Goal: Transaction & Acquisition: Purchase product/service

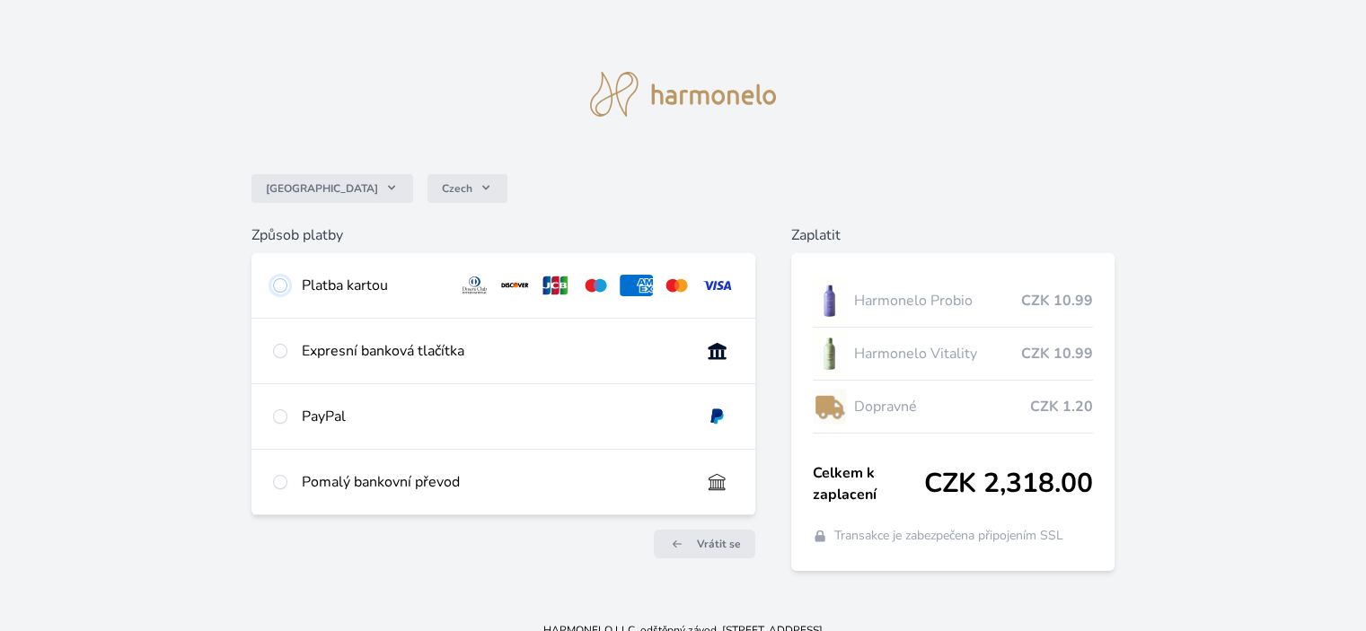
click at [278, 280] on input "radio" at bounding box center [280, 285] width 14 height 14
radio input "true"
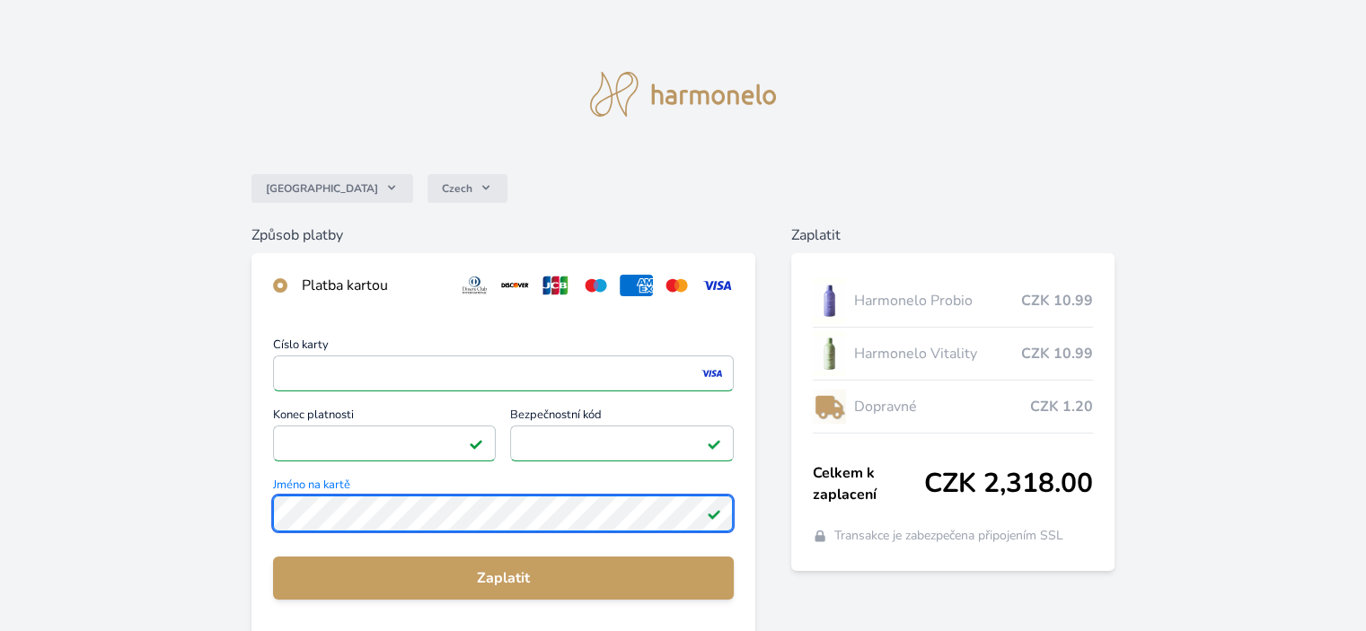
click at [229, 509] on div "Česko Czech Způsob platby Platba kartou Číslo karty <p>Your browser does not su…" at bounding box center [683, 467] width 1366 height 934
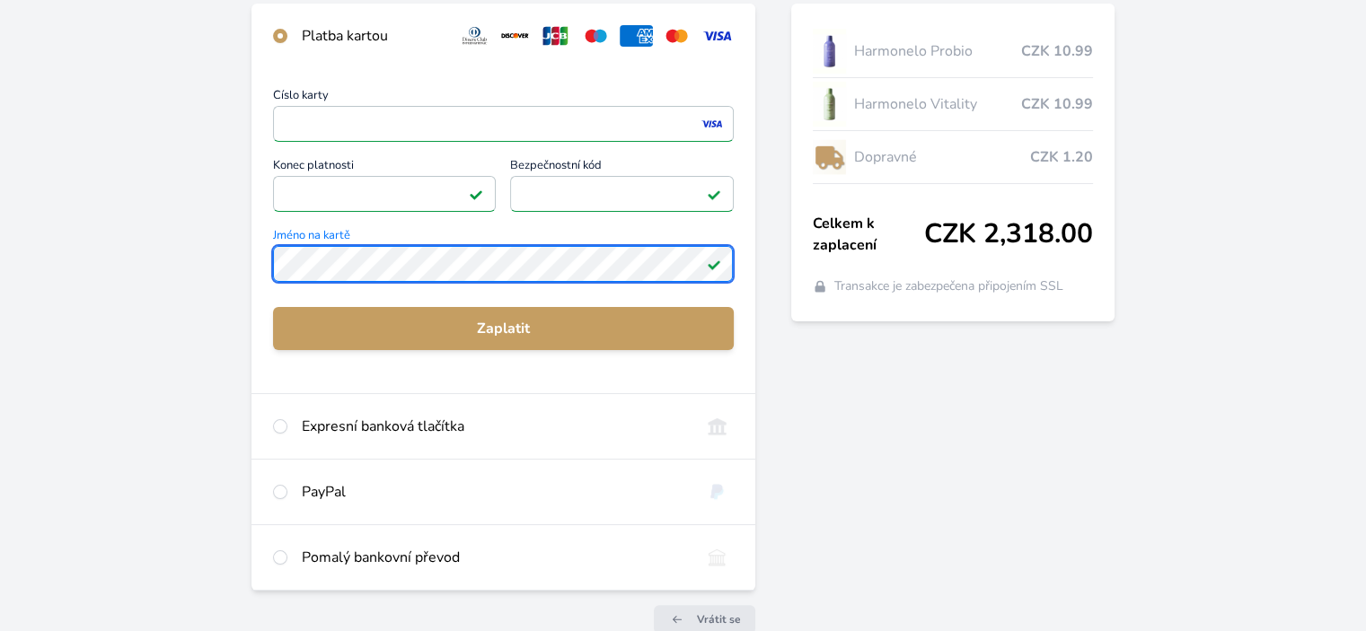
scroll to position [345, 0]
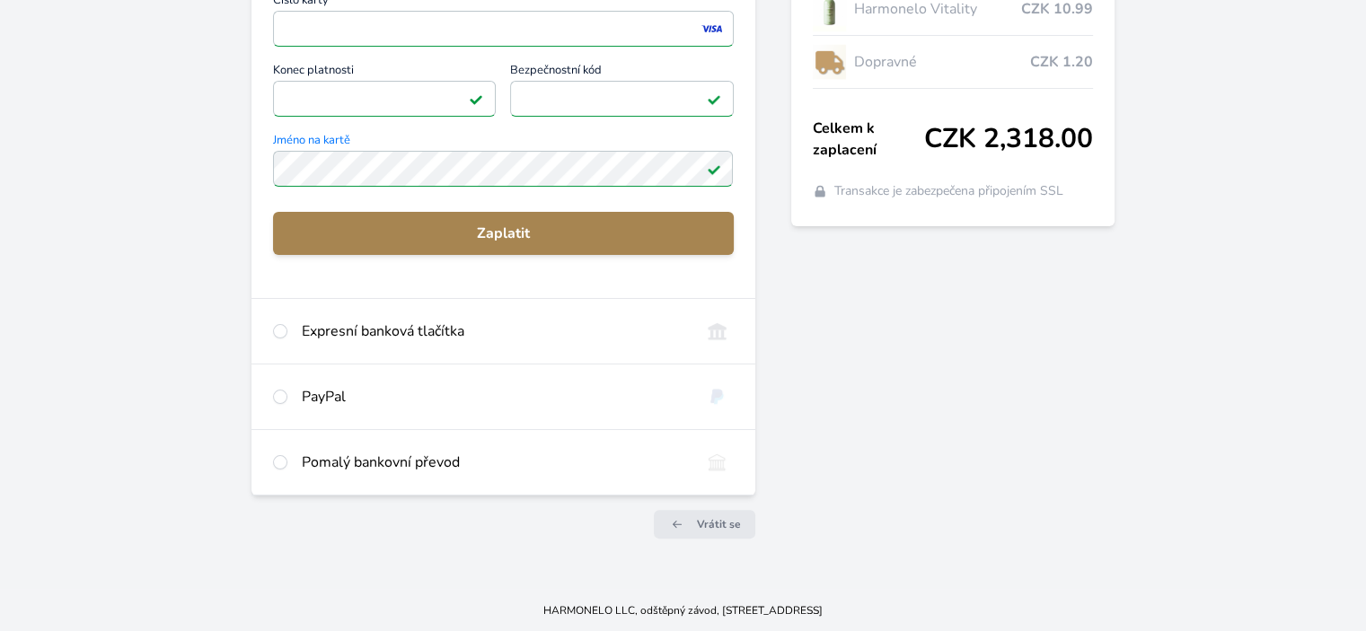
click at [446, 225] on span "Zaplatit" at bounding box center [502, 234] width 431 height 22
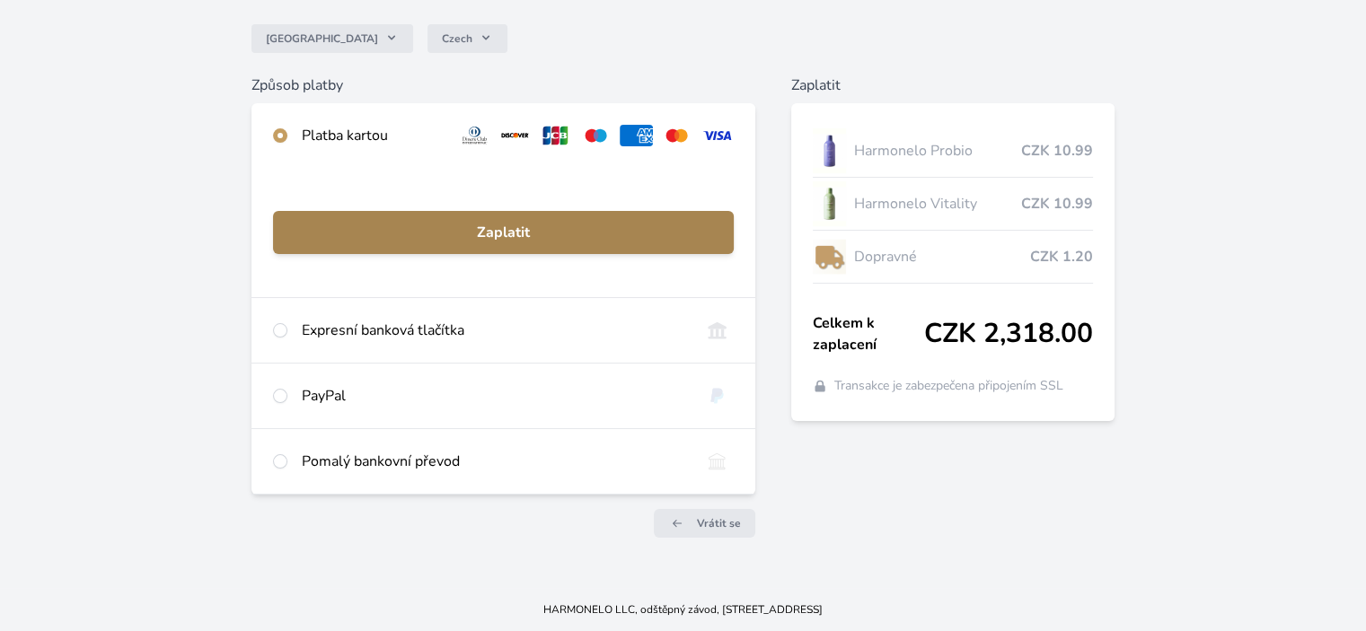
scroll to position [149, 0]
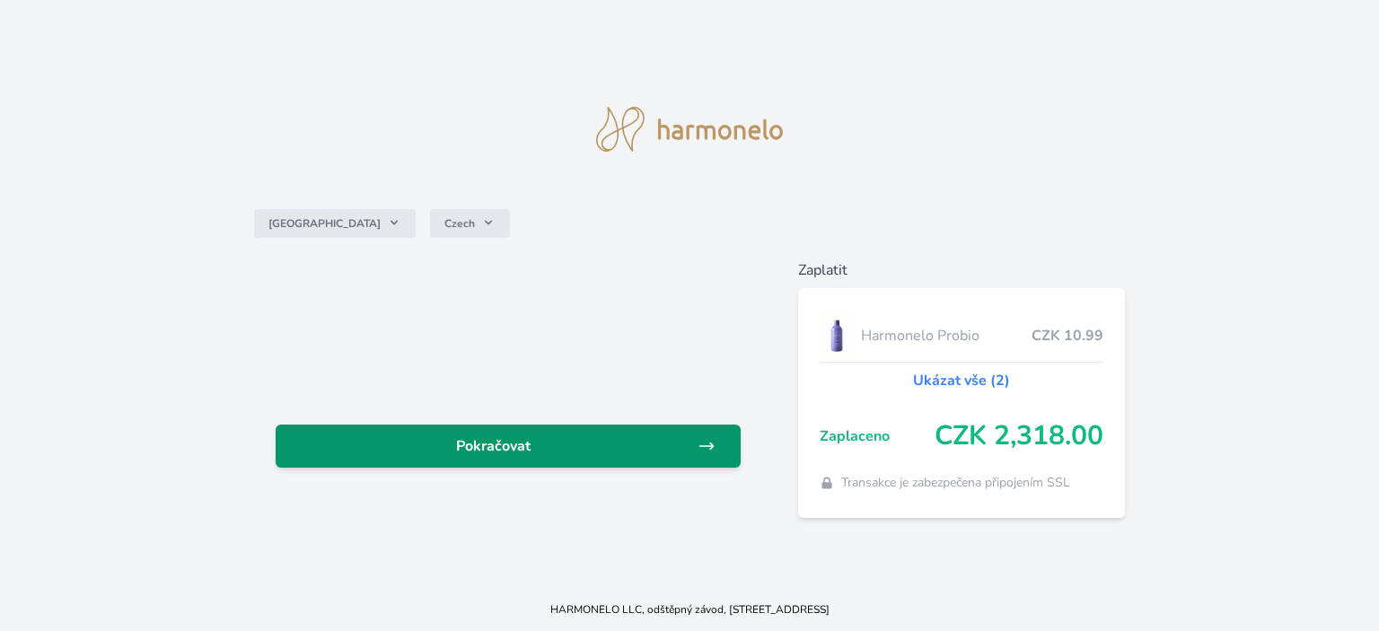
click at [482, 448] on span "Pokračovat" at bounding box center [494, 447] width 408 height 22
